Goal: Communication & Community: Answer question/provide support

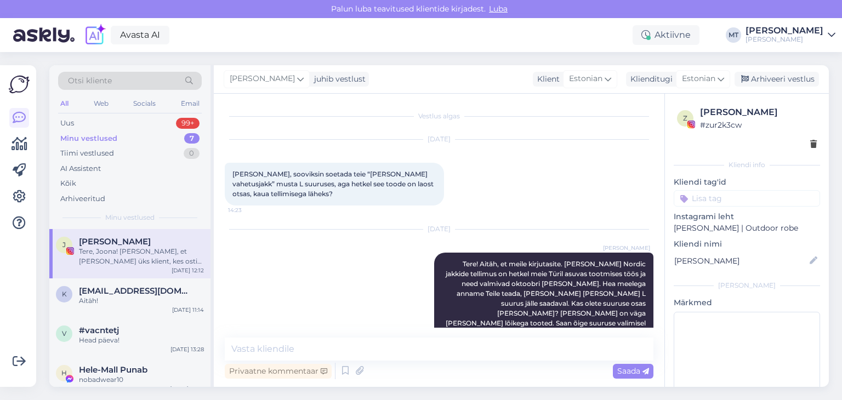
scroll to position [465, 0]
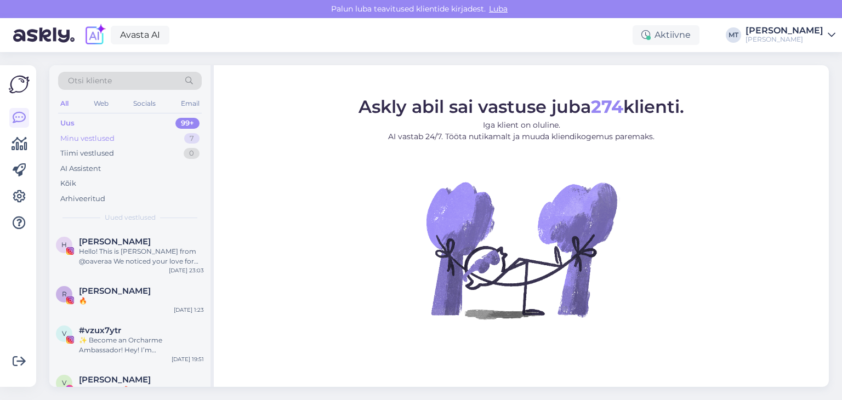
click at [112, 136] on div "Minu vestlused" at bounding box center [87, 138] width 54 height 11
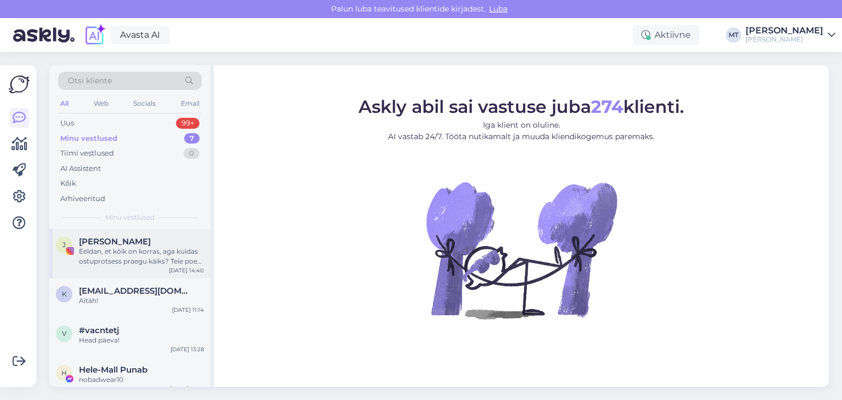
click at [138, 257] on div "Eeldan, et kõik on korras, aga kuidas ostuprotsess praegu käiks? Teie poest ma …" at bounding box center [141, 257] width 125 height 20
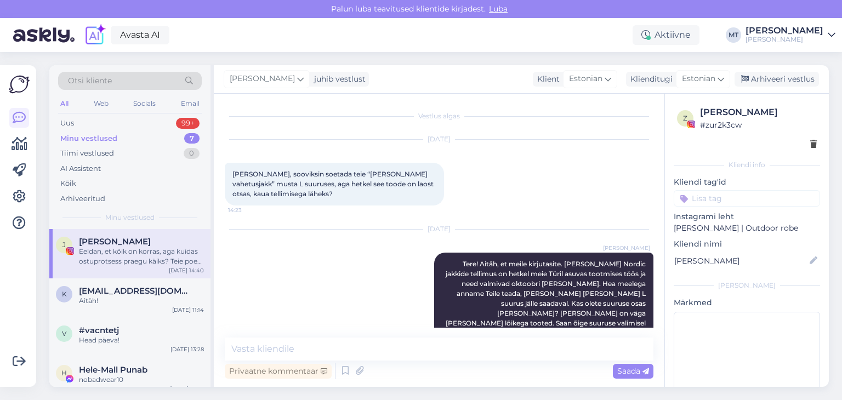
scroll to position [639, 0]
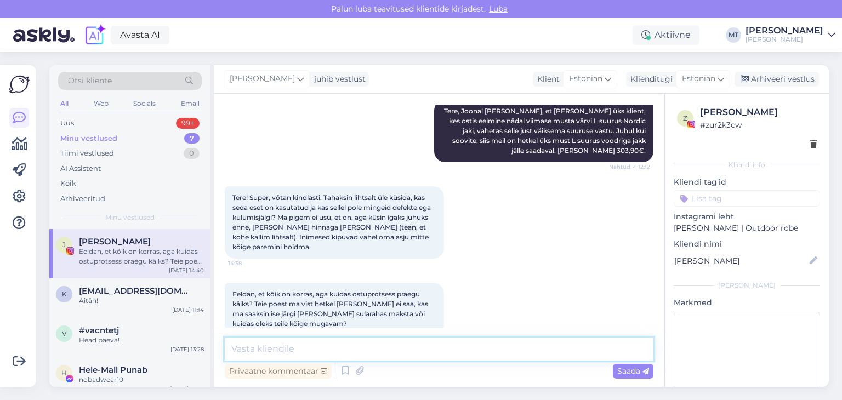
click at [295, 348] on textarea at bounding box center [439, 349] width 429 height 23
type textarea "e"
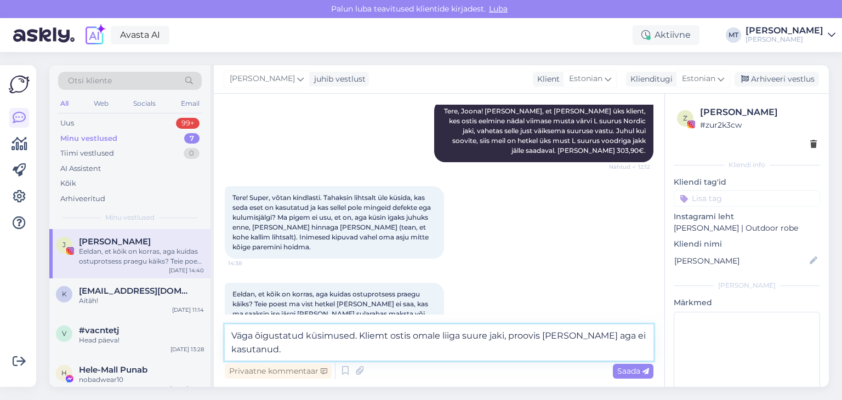
click at [388, 335] on textarea "Väga õigustatud küsimused. Kliemt ostis omale liiga suure jaki, proovis [PERSON…" at bounding box center [439, 342] width 429 height 36
click at [360, 337] on textarea "Väga õigustatud küsimused. [PERSON_NAME] ostis omale liiga suure jaki, proovis …" at bounding box center [439, 342] width 429 height 36
click at [505, 338] on textarea "Väga õigustatud küsimused. Kontrollime alati ise ka tagastatud tooted äKlient o…" at bounding box center [439, 342] width 429 height 36
click at [597, 338] on textarea "Väga õigustatud küsimused. Kontrollime alati ise ka tagastatud/ vahetatud toote…" at bounding box center [439, 342] width 429 height 36
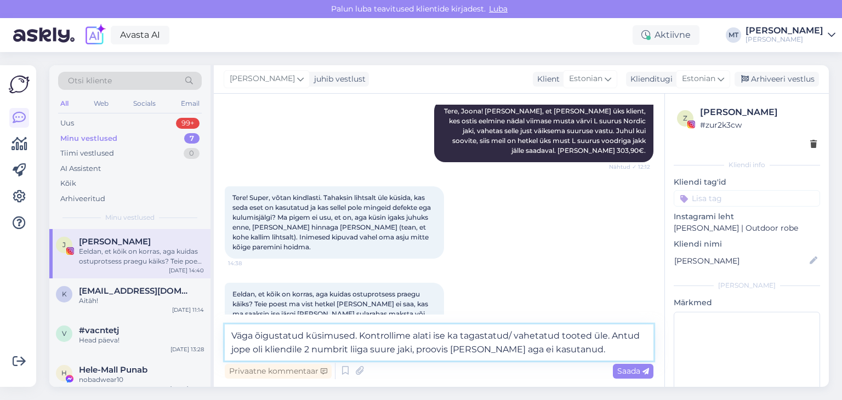
click at [414, 349] on textarea "Väga õigustatud küsimused. Kontrollime alati ise ka tagastatud/ vahetatud toote…" at bounding box center [439, 342] width 429 height 36
click at [568, 354] on textarea "Väga õigustatud küsimused. Kontrollime alati ise ka tagastatud/ vahetatud toote…" at bounding box center [439, 342] width 429 height 36
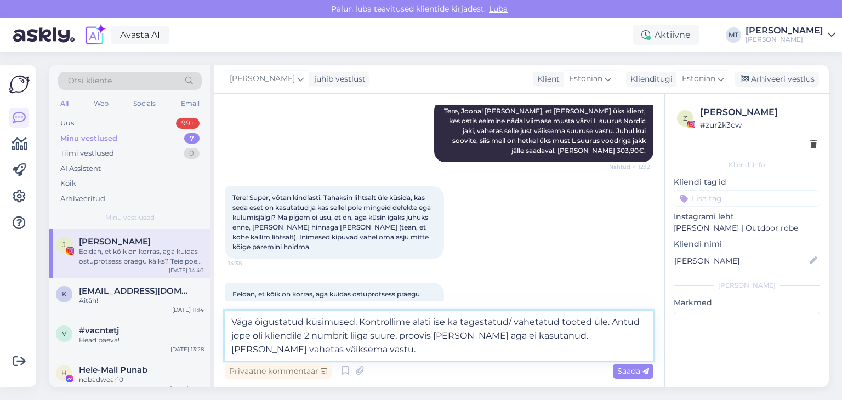
scroll to position [665, 0]
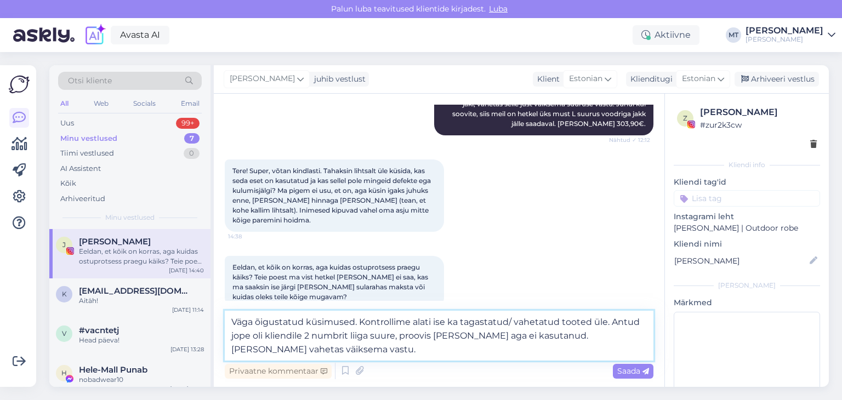
click at [396, 337] on textarea "Väga õigustatud küsimused. Kontrollime alati ise ka tagastatud/ vahetatud toote…" at bounding box center [439, 336] width 429 height 50
click at [304, 353] on textarea "Väga õigustatud küsimused. Kontrollime alati ise ka tagastatud/ vahetatud toote…" at bounding box center [439, 336] width 429 height 50
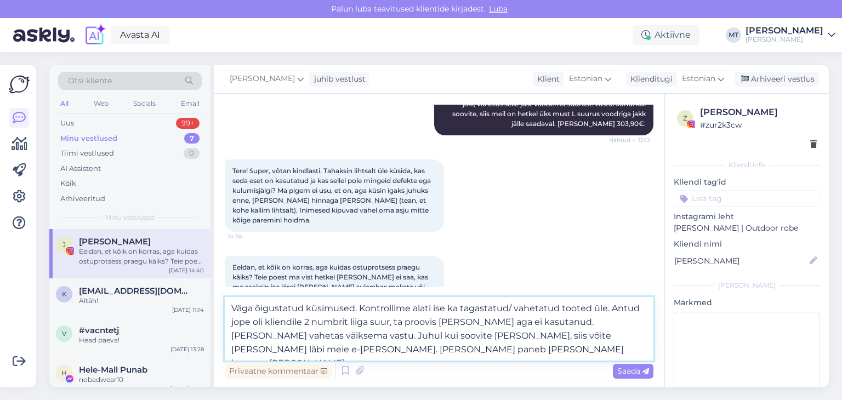
click at [506, 338] on textarea "Väga õigustatud küsimused. Kontrollime alati ise ka tagastatud/ vahetatud toote…" at bounding box center [439, 329] width 429 height 64
click at [591, 333] on textarea "Väga õigustatud küsimused. Kontrollime alati ise ka tagastatud/ vahetatud toote…" at bounding box center [439, 329] width 429 height 64
click at [445, 355] on textarea "Väga õigustatud küsimused. Kontrollime alati ise ka tagastatud/ vahetatud toote…" at bounding box center [439, 329] width 429 height 64
click at [452, 351] on textarea "Väga õigustatud küsimused. Kontrollime alati ise ka tagastatud/ vahetatud toote…" at bounding box center [439, 329] width 429 height 64
click at [412, 310] on textarea "Väga õigustatud küsimused. Kontrollime alati ise ka tagastatud/ vahetatud toote…" at bounding box center [439, 329] width 429 height 64
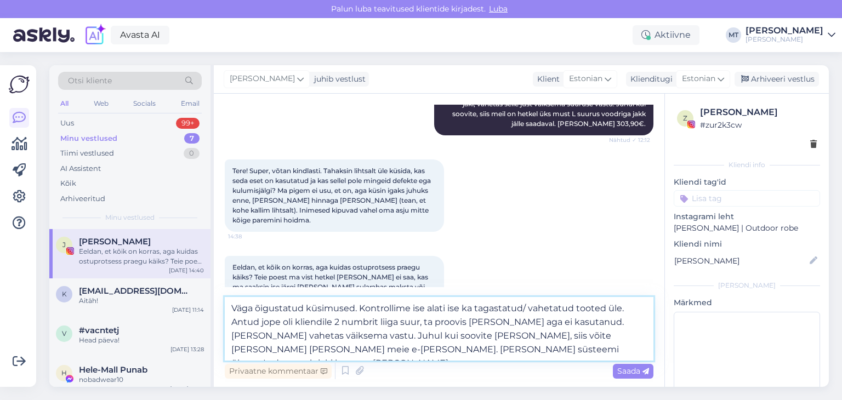
click at [463, 310] on textarea "Väga õigustatud küsimused. Kontrollime ise alati ise ka tagastatud/ vahetatud t…" at bounding box center [439, 329] width 429 height 64
click at [566, 308] on textarea "Väga õigustatud küsimused. Kontrollime ise alati kõik tagastatud/ vahetatud too…" at bounding box center [439, 329] width 429 height 64
click at [449, 352] on textarea "Väga õigustatud küsimused. Kontrollime ise alati kõik tagastatud/ vahetatud too…" at bounding box center [439, 329] width 429 height 64
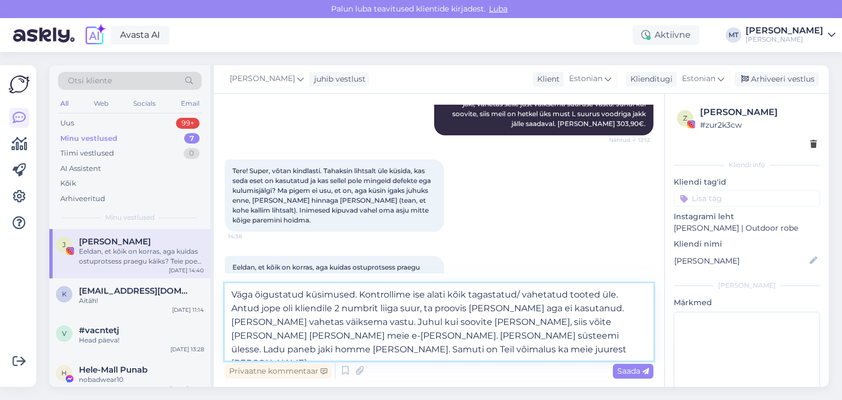
click at [618, 335] on textarea "Väga õigustatud küsimused. Kontrollime ise alati kõik tagastatud/ vahetatud too…" at bounding box center [439, 321] width 429 height 77
click at [585, 338] on textarea "Väga õigustatud küsimused. Kontrollime ise alati kõik tagastatud/ vahetatud too…" at bounding box center [439, 321] width 429 height 77
drag, startPoint x: 264, startPoint y: 348, endPoint x: 229, endPoint y: 347, distance: 34.5
click at [229, 347] on textarea "Väga õigustatud küsimused. Kontrollime ise alati kõik tagastatud/ vahetatud too…" at bounding box center [439, 321] width 429 height 77
click at [259, 348] on textarea "Väga õigustatud küsimused. Kontrollime ise alati kõik tagastatud/ vahetatud too…" at bounding box center [439, 321] width 429 height 77
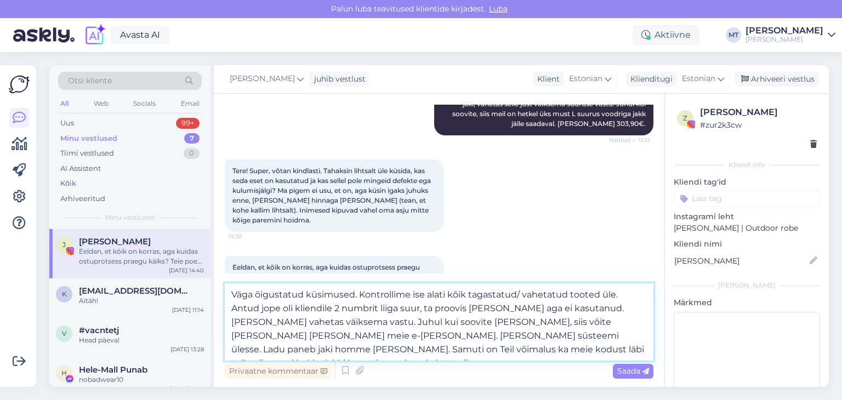
drag, startPoint x: 403, startPoint y: 349, endPoint x: 350, endPoint y: 349, distance: 53.7
click at [350, 349] on textarea "Väga õigustatud küsimused. Kontrollime ise alati kõik tagastatud/ vahetatud too…" at bounding box center [439, 321] width 429 height 77
drag, startPoint x: 447, startPoint y: 351, endPoint x: 410, endPoint y: 351, distance: 37.3
click at [410, 351] on textarea "Väga õigustatud küsimused. Kontrollime ise alati kõik tagastatud/ vahetatud too…" at bounding box center [439, 321] width 429 height 77
click at [378, 351] on textarea "Väga õigustatud küsimused. Kontrollime ise alati kõik tagastatud/ vahetatud too…" at bounding box center [439, 321] width 429 height 77
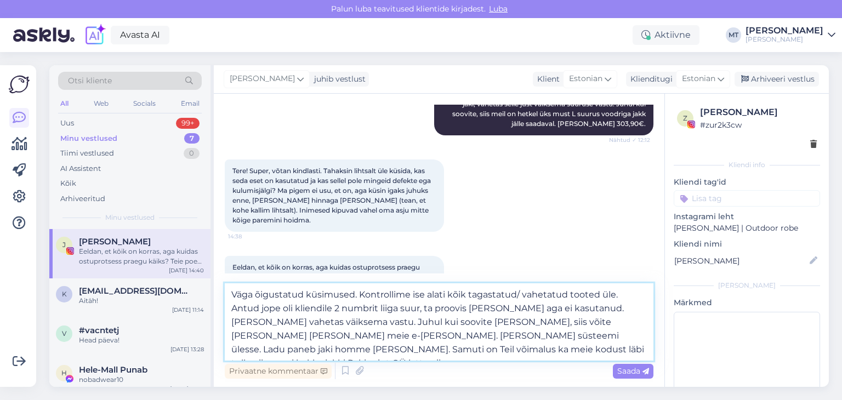
click at [467, 350] on textarea "Väga õigustatud küsimused. Kontrollime ise alati kõik tagastatud/ vahetatud too…" at bounding box center [439, 321] width 429 height 77
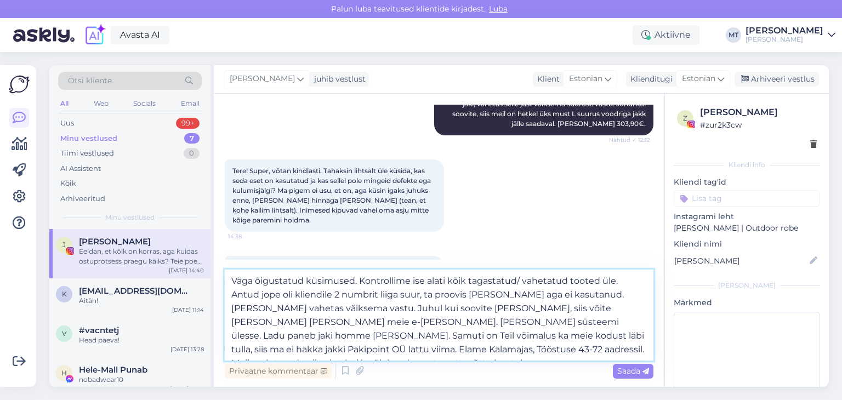
click at [460, 338] on textarea "Väga õigustatud küsimused. Kontrollime ise alati kõik tagastatud/ vahetatud too…" at bounding box center [439, 315] width 429 height 91
click at [579, 354] on textarea "Väga õigustatud küsimused. Kontrollime ise alati kõik tagastatud/ vahetatud too…" at bounding box center [439, 315] width 429 height 91
click at [577, 351] on textarea "Väga õigustatud küsimused. Kontrollime ise alati kõik tagastatud/ vahetatud too…" at bounding box center [439, 315] width 429 height 91
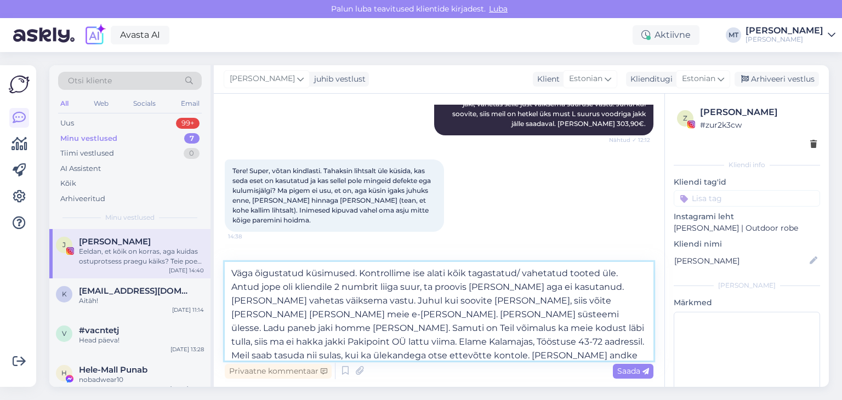
click at [305, 355] on textarea "Väga õigustatud küsimused. Kontrollime ise alati kõik tagastatud/ vahetatud too…" at bounding box center [439, 311] width 429 height 99
click at [562, 362] on div "Privaatne kommentaar Saada" at bounding box center [439, 371] width 429 height 21
click at [562, 356] on textarea "Väga õigustatud küsimused. Kontrollime ise alati kõik tagastatud/ vahetatud too…" at bounding box center [439, 311] width 429 height 99
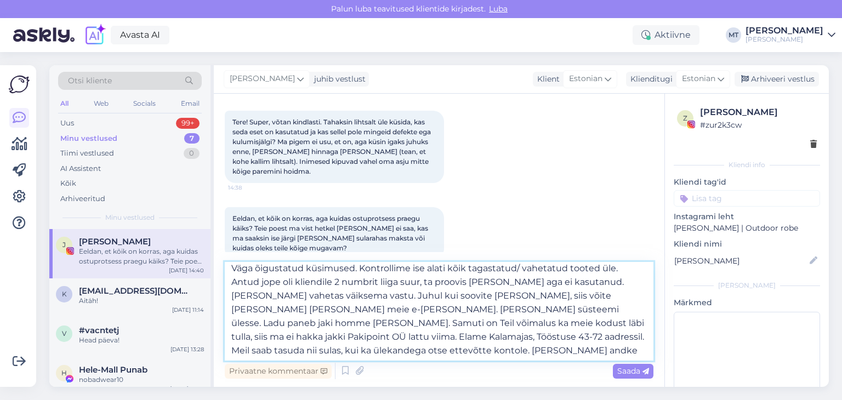
scroll to position [6, 0]
click at [596, 334] on textarea "Väga õigustatud küsimused. Kontrollime ise alati kõik tagastatud/ vahetatud too…" at bounding box center [439, 311] width 429 height 99
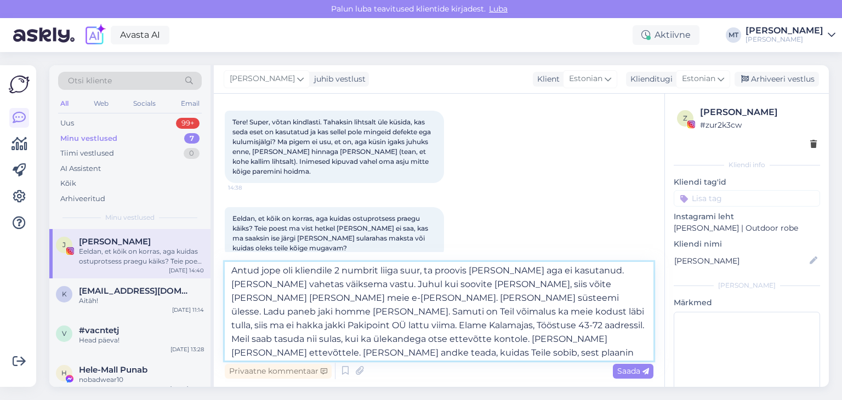
scroll to position [20, 0]
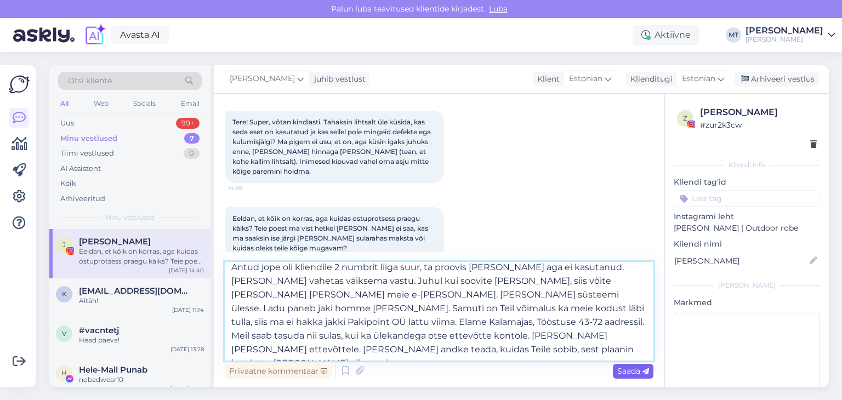
type textarea "Väga õigustatud küsimused. Kontrollime ise alati kõik tagastatud/ vahetatud too…"
click at [629, 369] on span "Saada" at bounding box center [633, 371] width 32 height 10
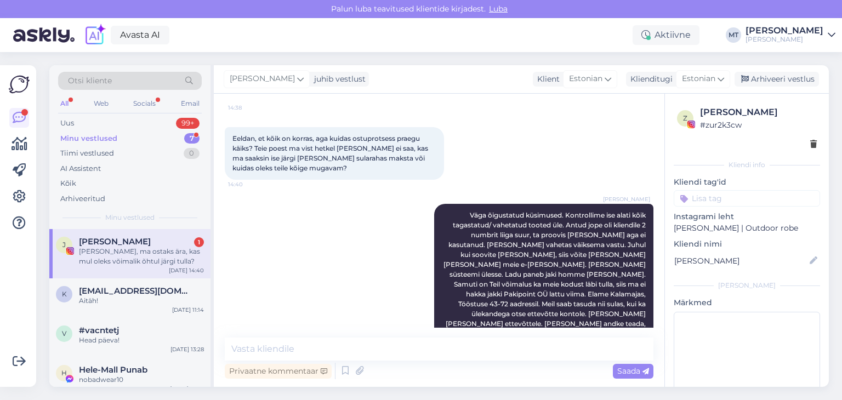
scroll to position [842, 0]
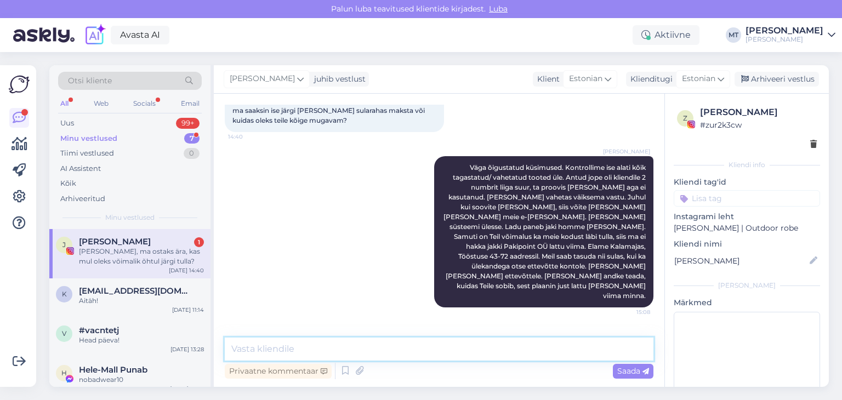
click at [342, 345] on textarea at bounding box center [439, 349] width 429 height 23
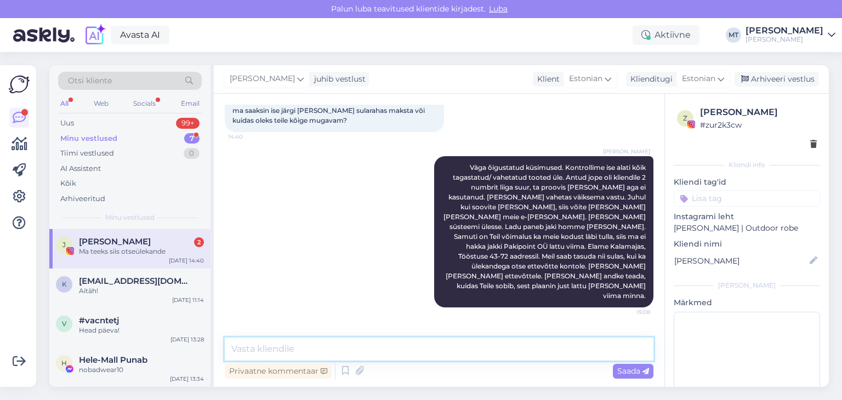
scroll to position [889, 0]
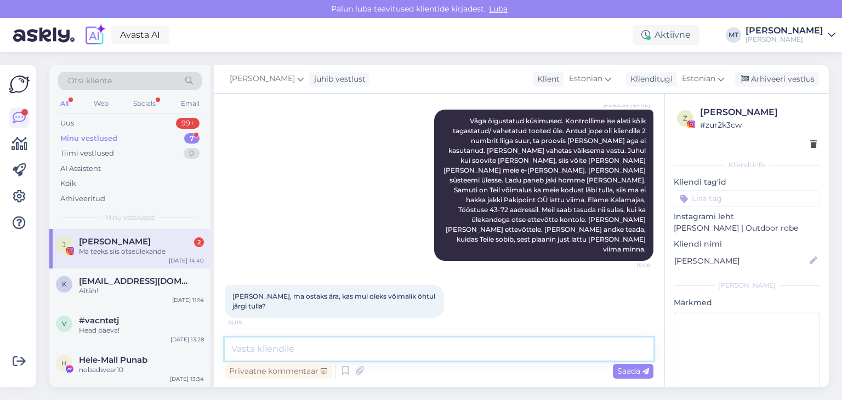
click at [283, 351] on textarea at bounding box center [439, 349] width 429 height 23
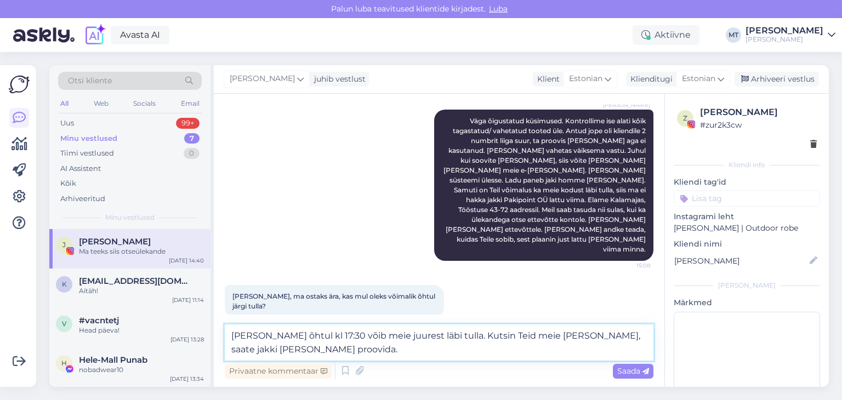
click at [452, 335] on textarea "[PERSON_NAME] õhtul kl 17:30 võib meie juurest läbi tulla. Kutsin Teid meie [PE…" at bounding box center [439, 342] width 429 height 36
click at [285, 356] on textarea "[PERSON_NAME] õhtul kl 17:30 võib meie juurest läbi tulla. Kutsun Teid meie [PE…" at bounding box center [439, 342] width 429 height 36
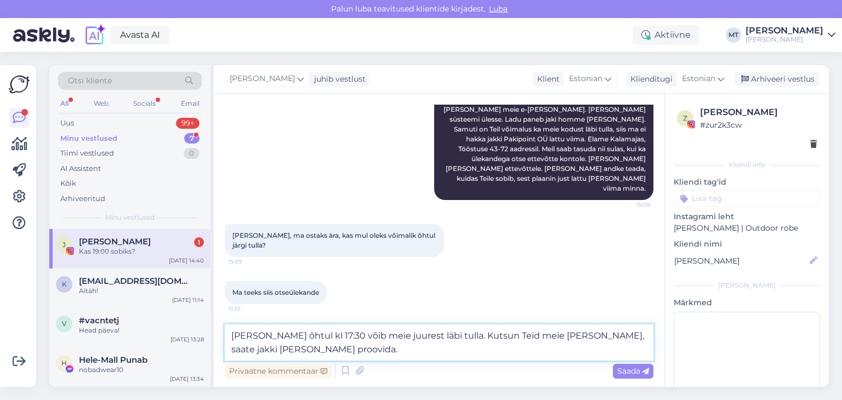
drag, startPoint x: 311, startPoint y: 337, endPoint x: 292, endPoint y: 335, distance: 19.3
click at [292, 335] on textarea "[PERSON_NAME] õhtul kl 17:30 võib meie juurest läbi tulla. Kutsun Teid meie [PE…" at bounding box center [439, 342] width 429 height 36
click at [283, 352] on textarea "[PERSON_NAME] õhtul kl 19 võib meie juurest läbi tulla. Kutsun Teid meie [PERSO…" at bounding box center [439, 342] width 429 height 36
click at [417, 339] on textarea "[PERSON_NAME] õhtul kl 19 võib meie juurest läbi tulla. Kutsun Teid meie [PERSO…" at bounding box center [439, 342] width 429 height 36
click at [298, 350] on textarea "[PERSON_NAME] õhtul kl 19 võib meie juurest läbi [PERSON_NAME]. Kutsun Teid mei…" at bounding box center [439, 342] width 429 height 36
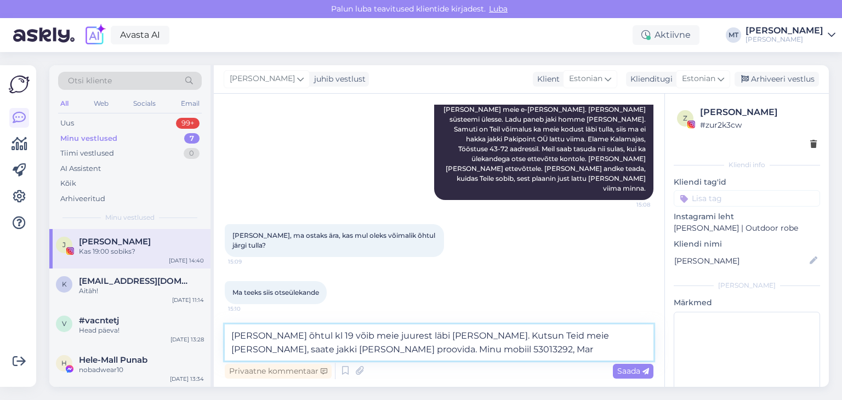
type textarea "[PERSON_NAME] õhtul kl 19 võib meie juurest läbi [PERSON_NAME]. Kutsun Teid mei…"
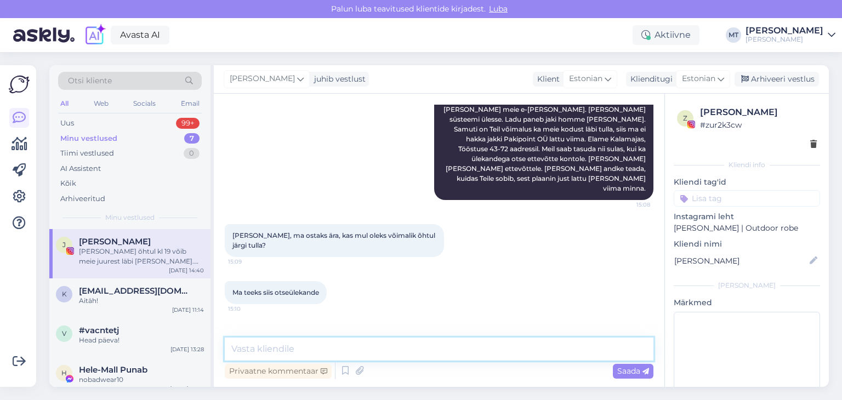
scroll to position [1003, 0]
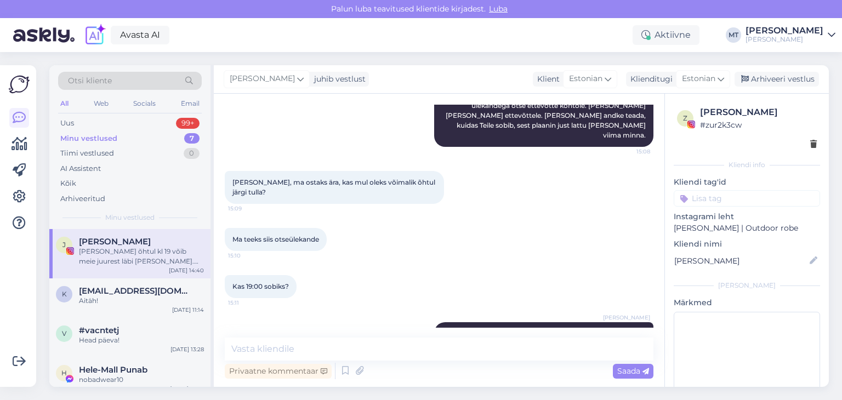
click at [426, 340] on icon at bounding box center [427, 343] width 3 height 7
click at [480, 322] on div "[PERSON_NAME] [PERSON_NAME] õhtul kl 19 võib meie juurest läbi [PERSON_NAME]. K…" at bounding box center [543, 343] width 219 height 43
click at [417, 340] on icon at bounding box center [419, 343] width 5 height 7
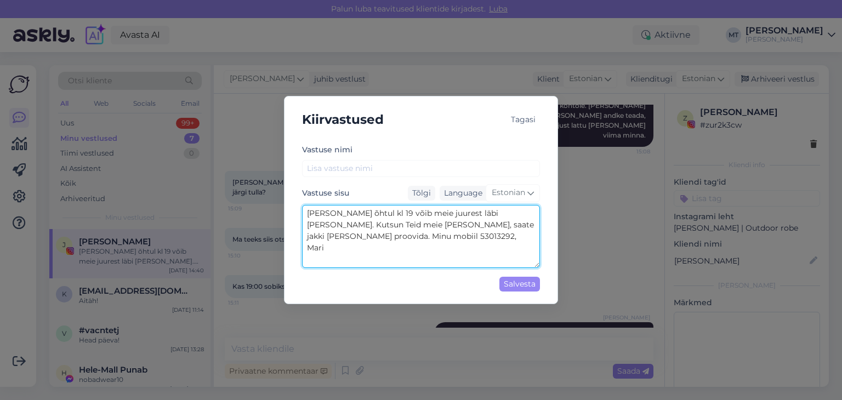
click at [323, 225] on textarea "[PERSON_NAME] õhtul kl 19 võib meie juurest läbi [PERSON_NAME]. Kutsun Teid mei…" at bounding box center [421, 236] width 238 height 63
type textarea "[PERSON_NAME] õhtul kl 19 võib meie juurest läbi [PERSON_NAME]. Kutsun Teid [PE…"
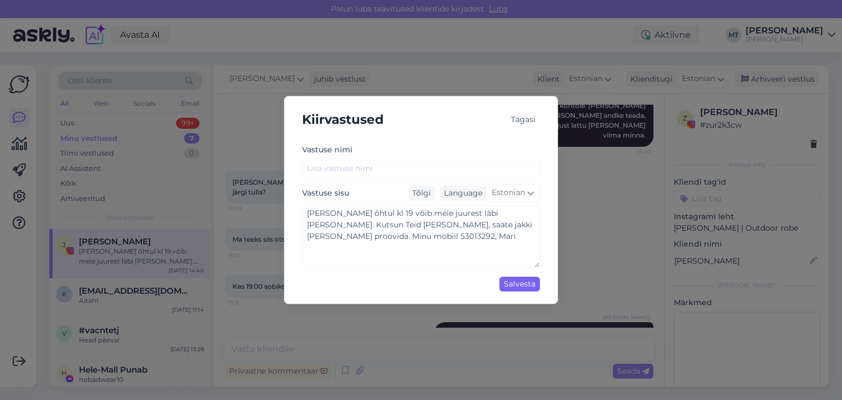
click at [525, 286] on div "Salvesta" at bounding box center [519, 284] width 41 height 15
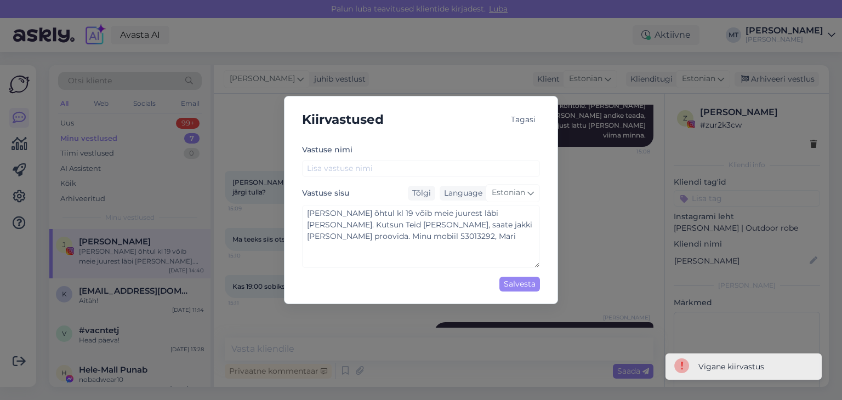
click at [522, 124] on div "Tagasi" at bounding box center [522, 119] width 33 height 15
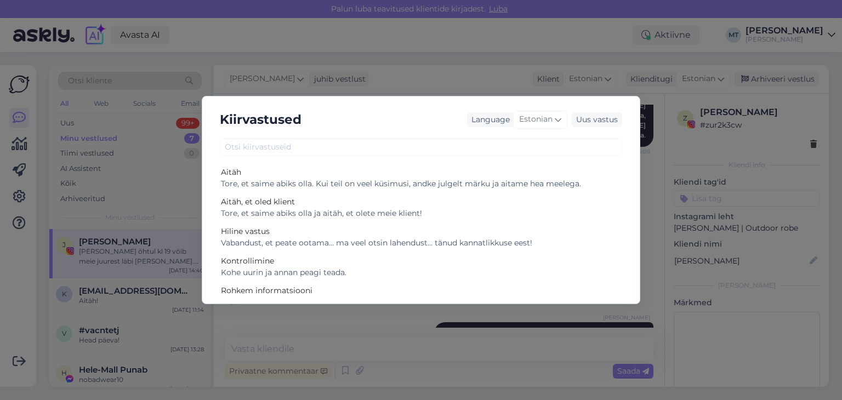
click at [408, 347] on div "Kiirvastused Language Estonian Uus vastus Aitäh Tore, et saime abiks olla. Kui …" at bounding box center [421, 200] width 842 height 400
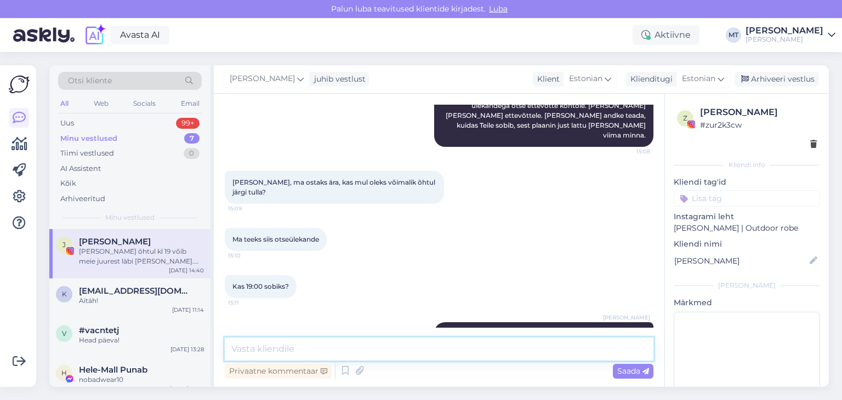
drag, startPoint x: 488, startPoint y: 292, endPoint x: 428, endPoint y: 341, distance: 78.7
click at [428, 341] on textarea at bounding box center [439, 349] width 429 height 23
click at [272, 349] on textarea at bounding box center [439, 349] width 429 height 23
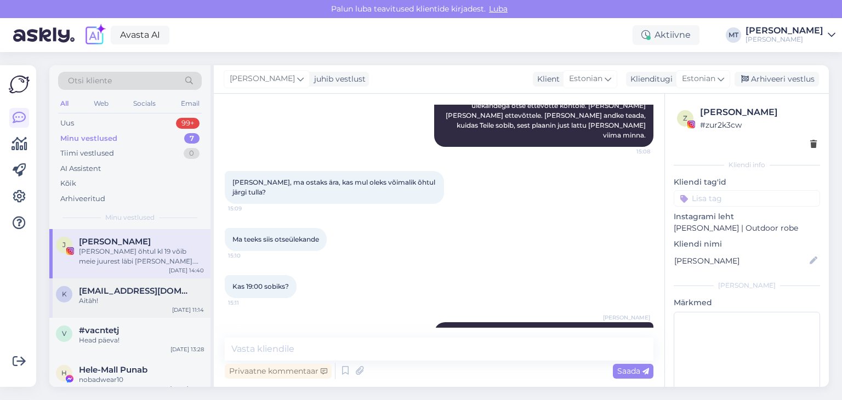
click at [92, 297] on div "Aitäh!" at bounding box center [141, 301] width 125 height 10
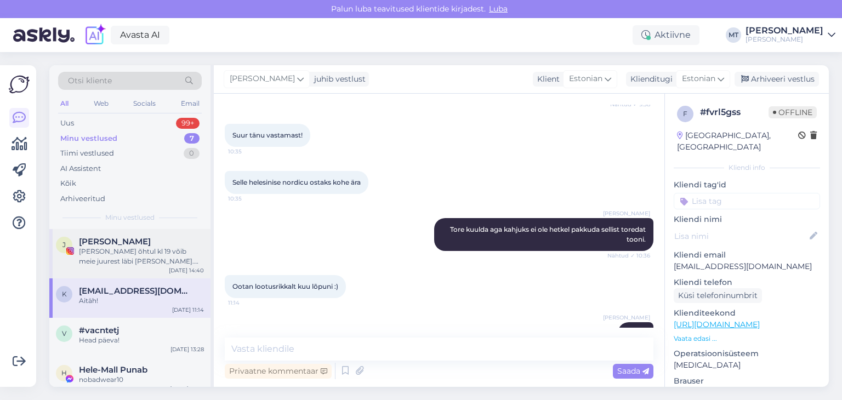
click at [93, 261] on div "[PERSON_NAME] õhtul kl 19 võib meie juurest läbi [PERSON_NAME]. Kutsun Teid mei…" at bounding box center [141, 257] width 125 height 20
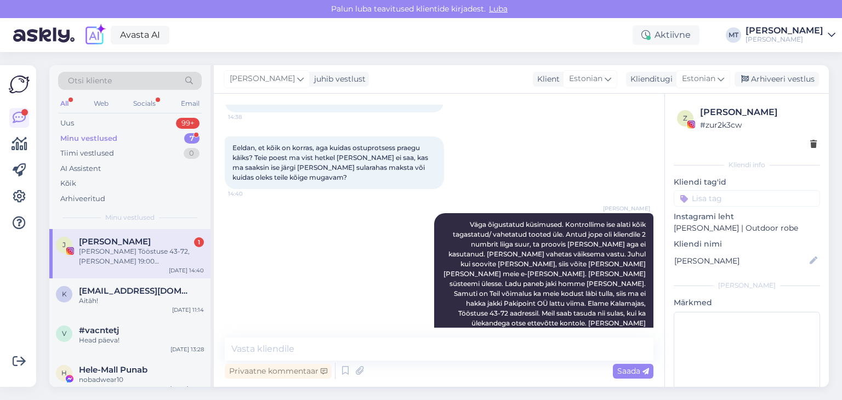
scroll to position [1050, 0]
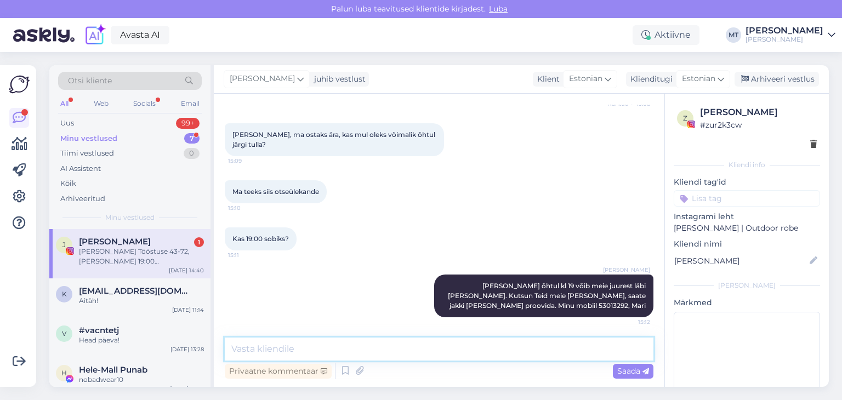
click at [243, 340] on textarea at bounding box center [439, 349] width 429 height 23
type textarea "Väga tore, ootan!"
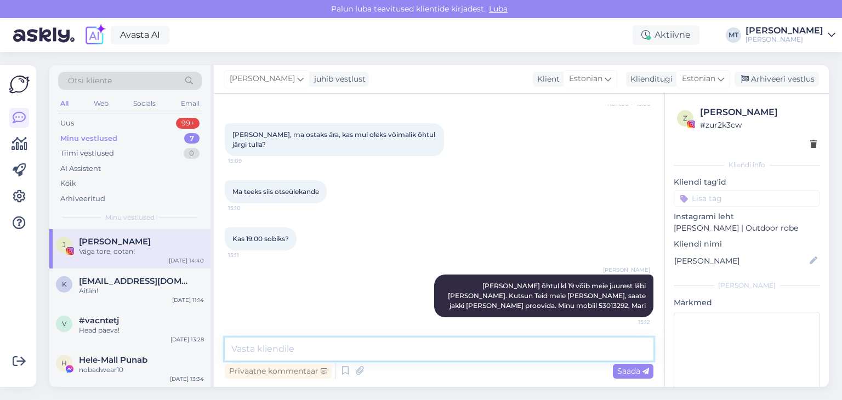
scroll to position [1097, 0]
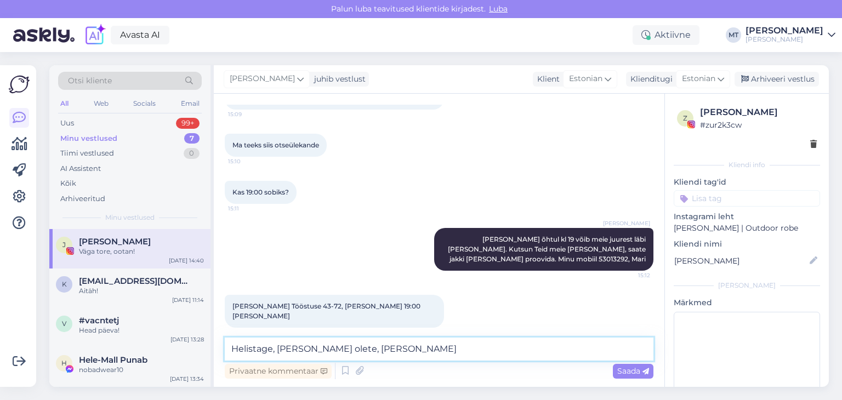
type textarea "Helistage, [PERSON_NAME] olete, [PERSON_NAME]."
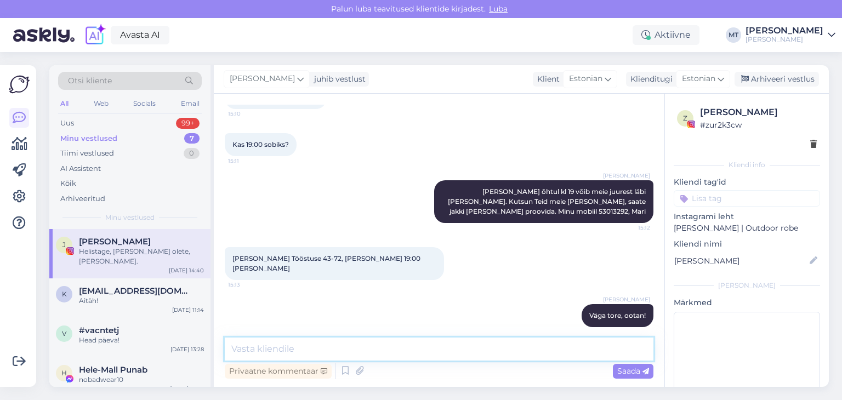
click at [286, 351] on textarea at bounding box center [439, 349] width 429 height 23
